Goal: Find specific page/section: Find specific page/section

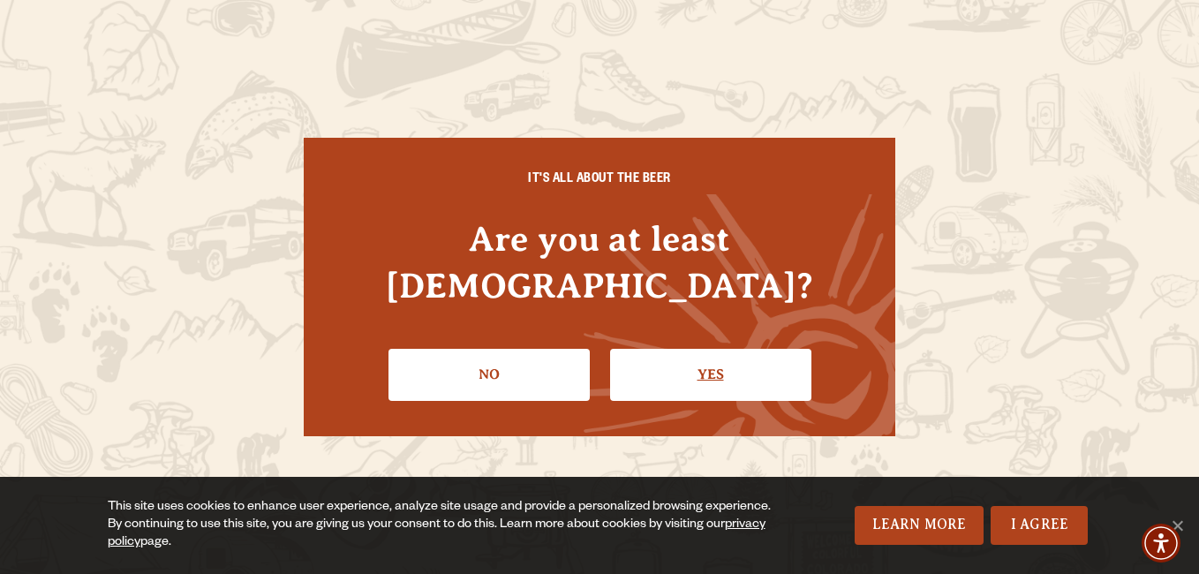
click at [657, 356] on link "Yes" at bounding box center [710, 374] width 201 height 51
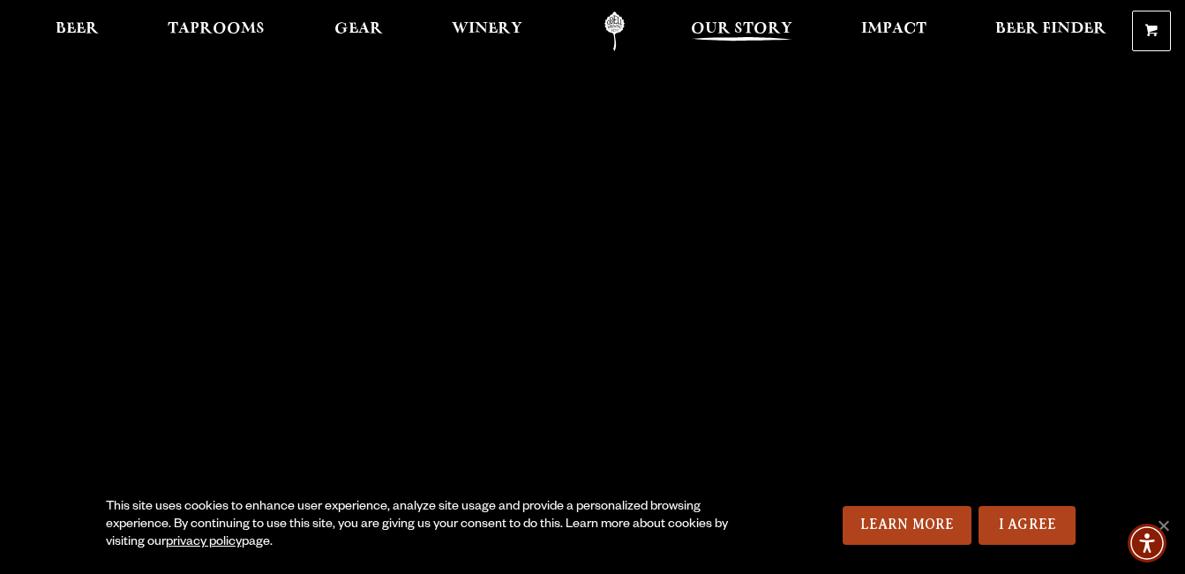
click at [730, 31] on span "Our Story" at bounding box center [742, 29] width 102 height 14
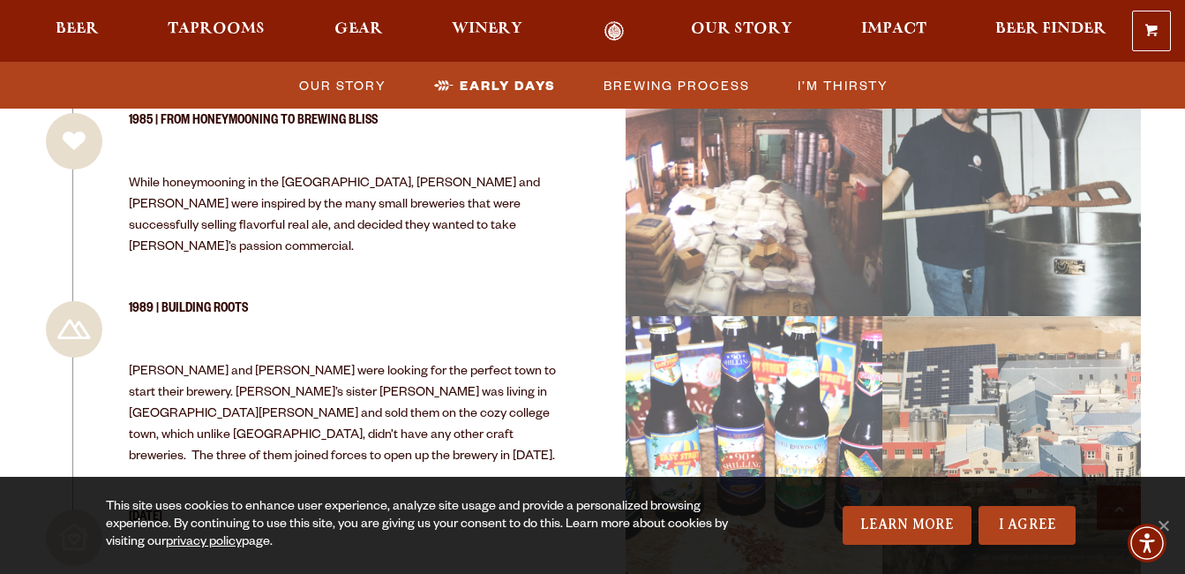
scroll to position [2030, 0]
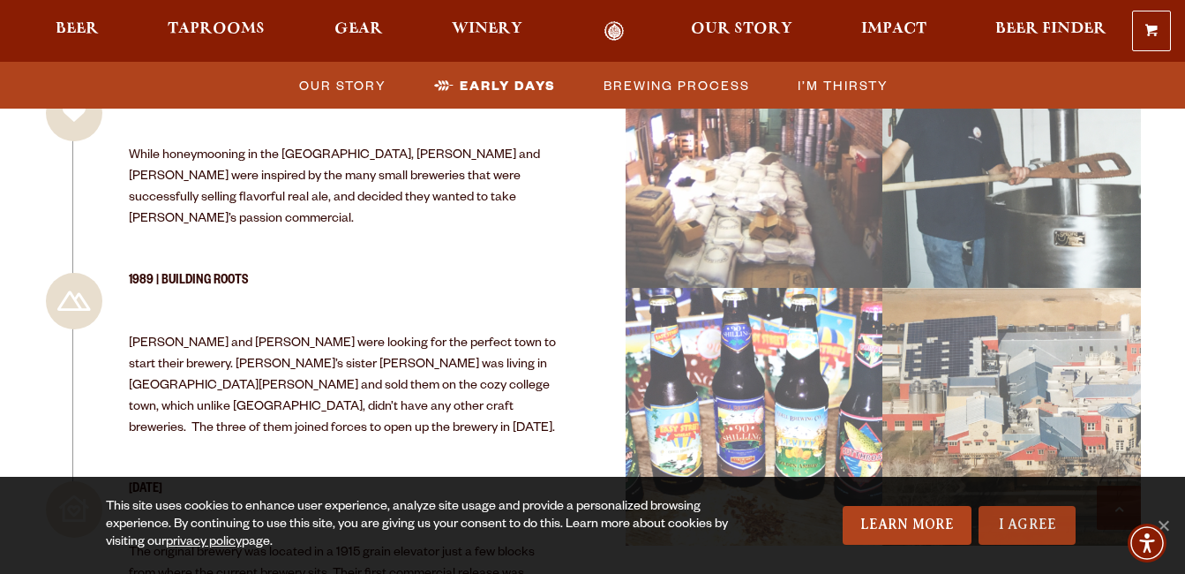
click at [998, 527] on link "I Agree" at bounding box center [1027, 525] width 97 height 39
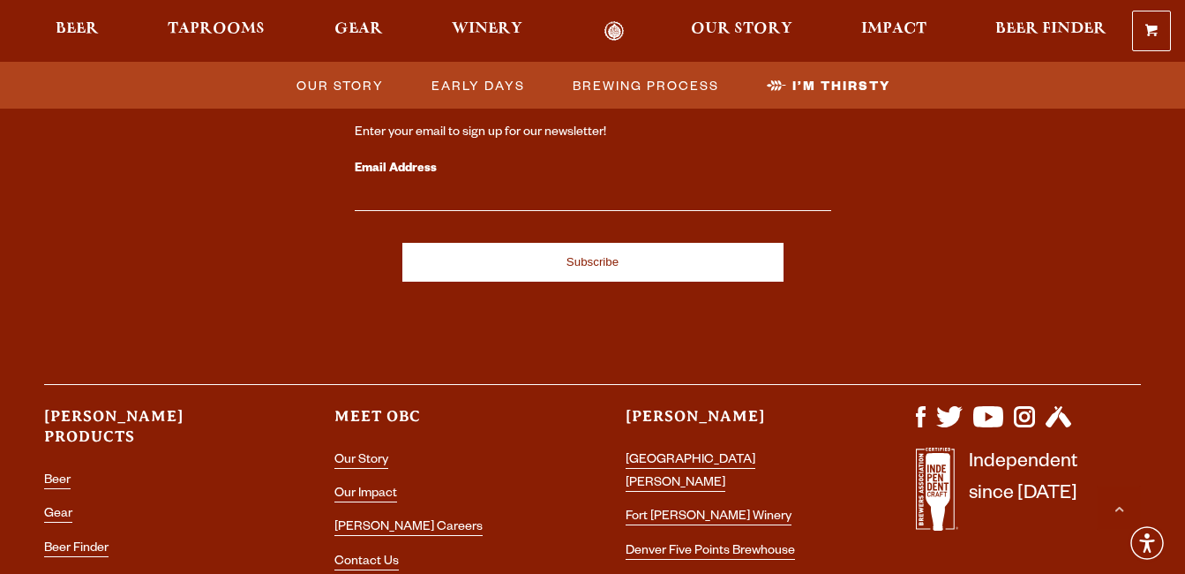
scroll to position [6087, 0]
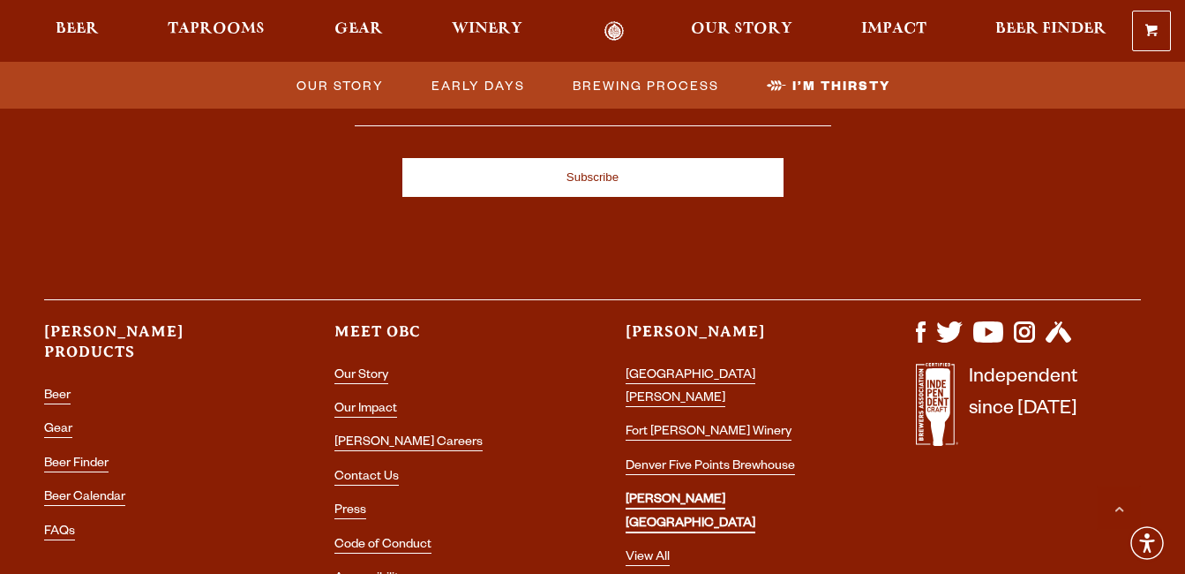
click at [752, 493] on link "[PERSON_NAME] [GEOGRAPHIC_DATA]" at bounding box center [691, 512] width 130 height 39
click at [689, 493] on link "[PERSON_NAME] [GEOGRAPHIC_DATA]" at bounding box center [691, 512] width 130 height 39
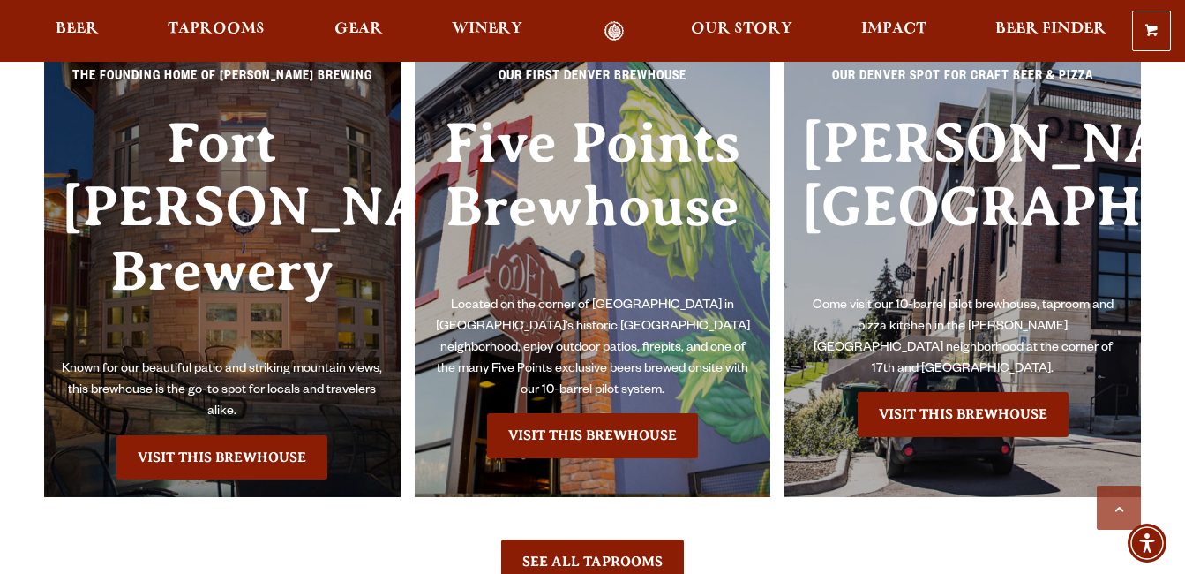
scroll to position [3972, 0]
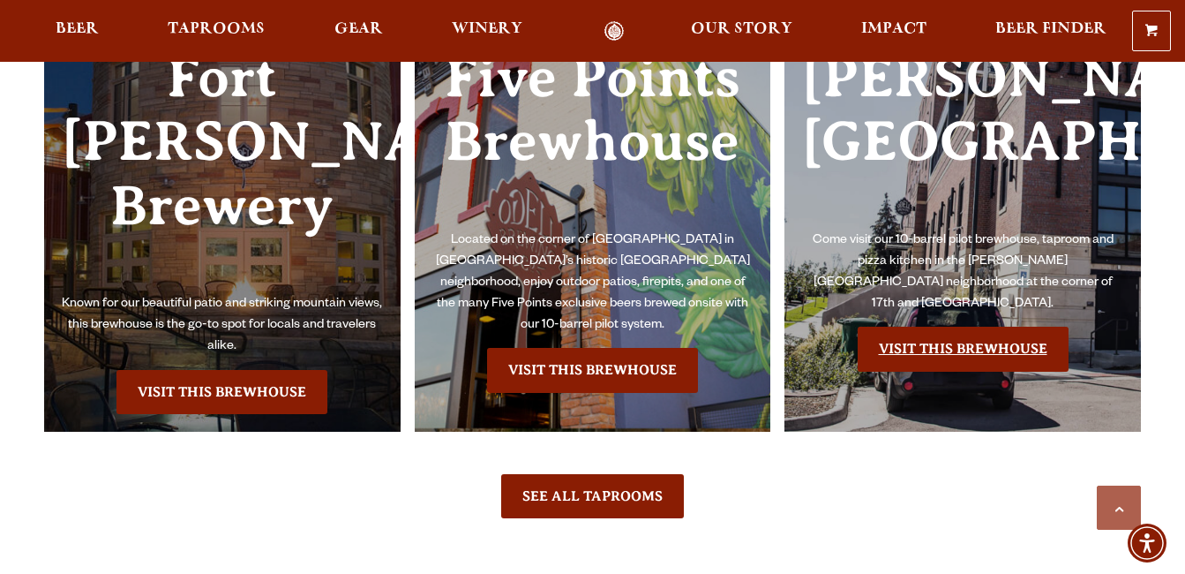
click at [956, 371] on link "Visit this Brewhouse" at bounding box center [963, 349] width 211 height 44
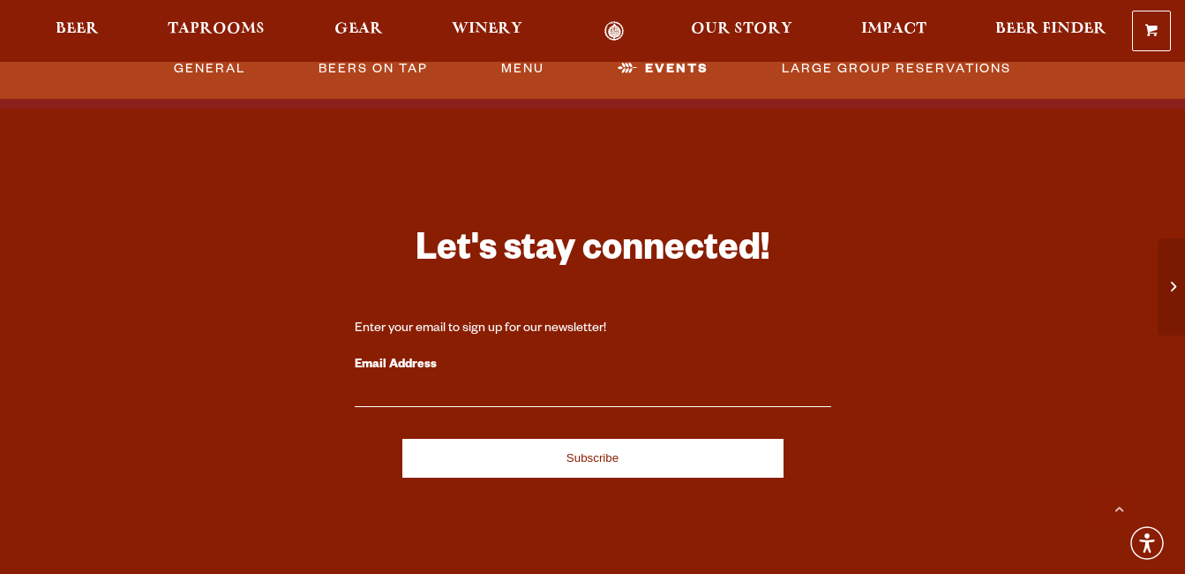
scroll to position [2269, 0]
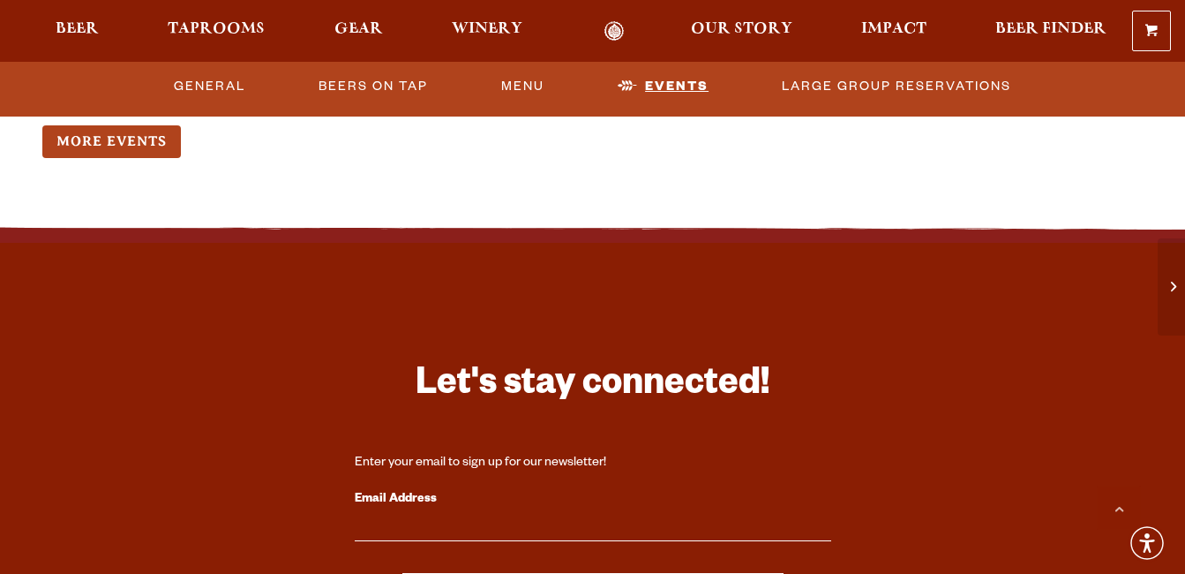
click at [673, 87] on link "Events" at bounding box center [663, 86] width 105 height 41
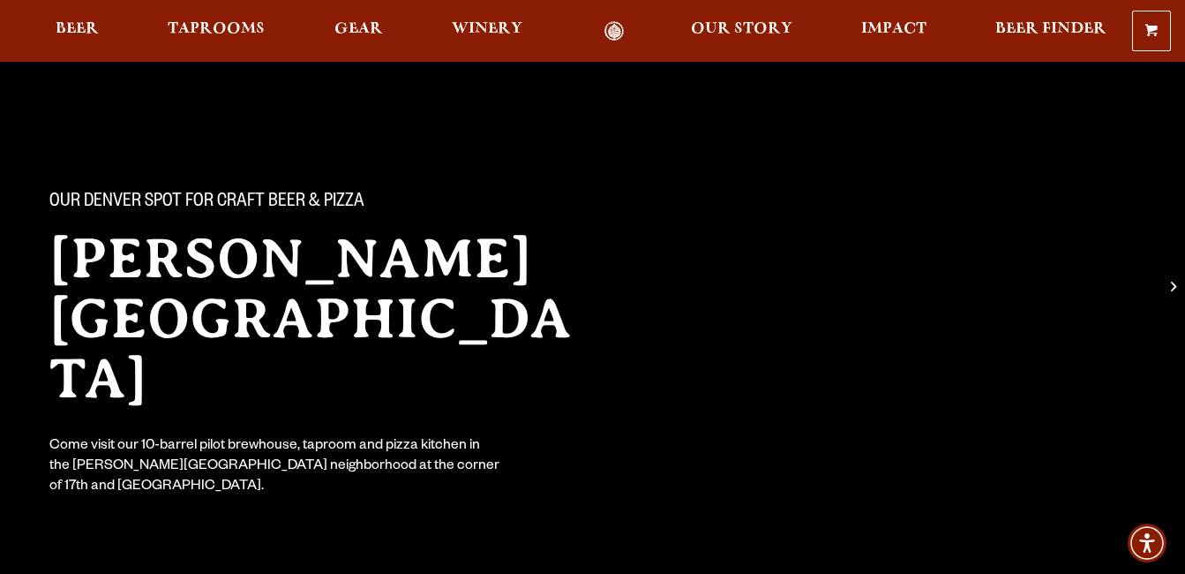
scroll to position [0, 0]
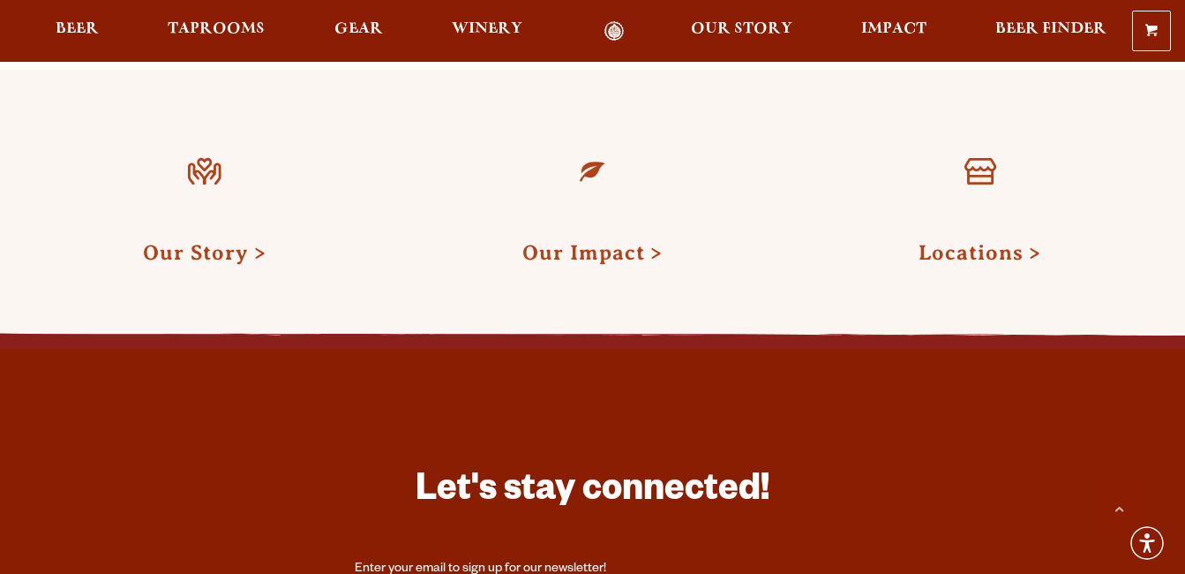
scroll to position [2030, 0]
